Goal: Use online tool/utility: Use online tool/utility

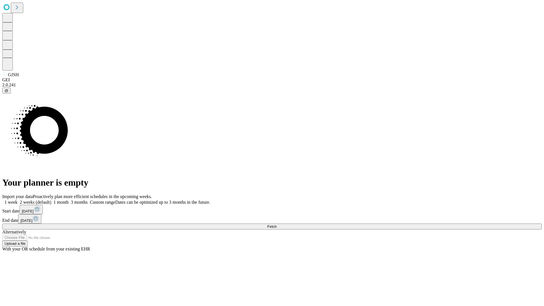
click at [277, 224] on span "Fetch" at bounding box center [271, 226] width 9 height 4
